Goal: Task Accomplishment & Management: Manage account settings

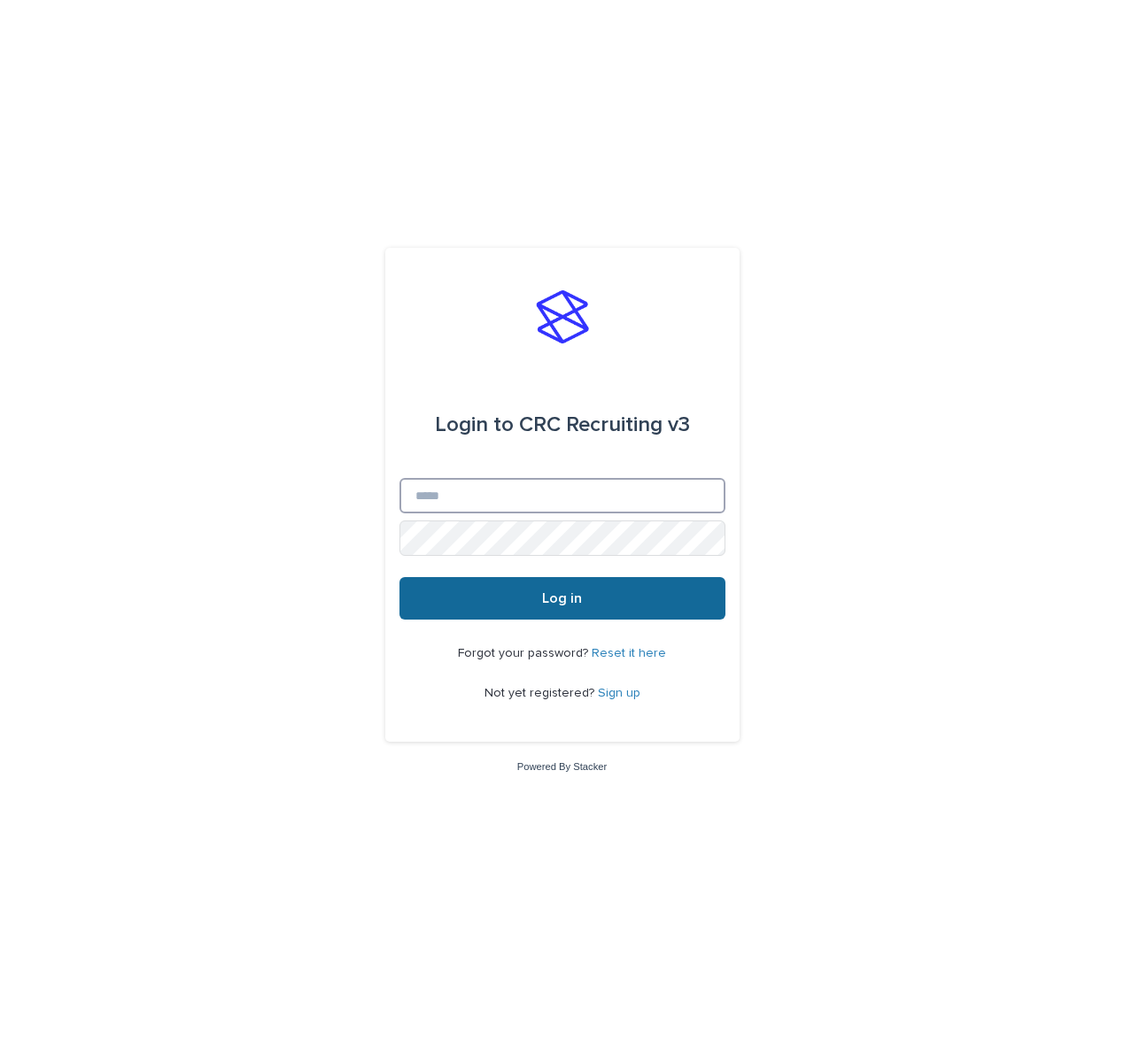
type input "**********"
click at [515, 586] on button "Log in" at bounding box center [562, 598] width 326 height 43
